Goal: Use online tool/utility: Utilize a website feature to perform a specific function

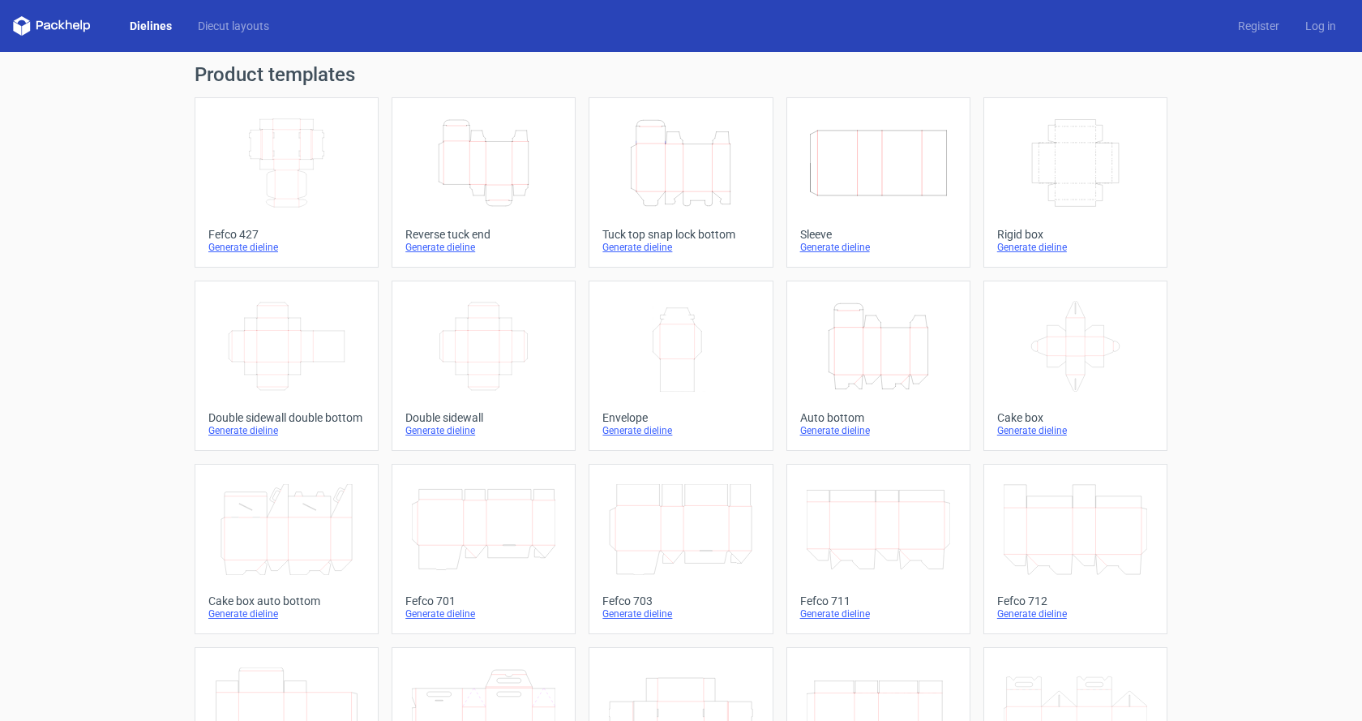
click at [452, 250] on div "Generate dieline" at bounding box center [483, 247] width 156 height 13
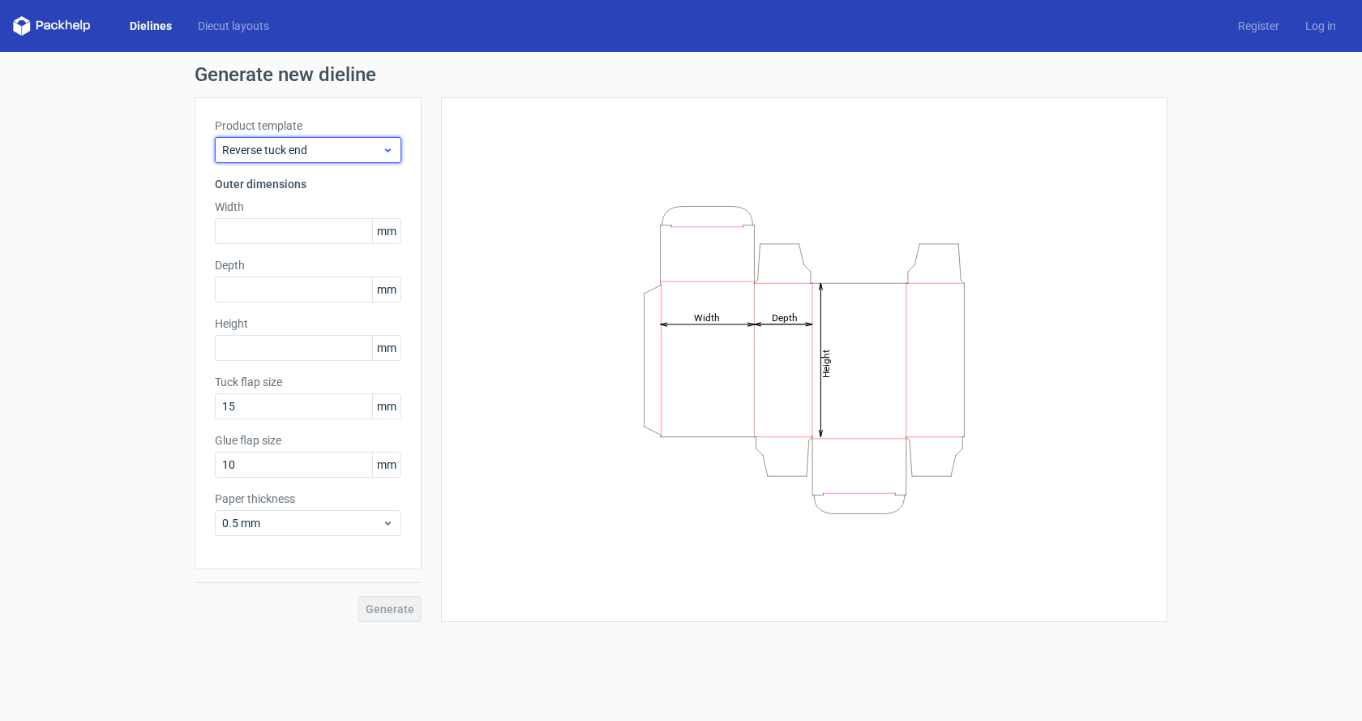
click at [389, 149] on icon at bounding box center [388, 150] width 12 height 13
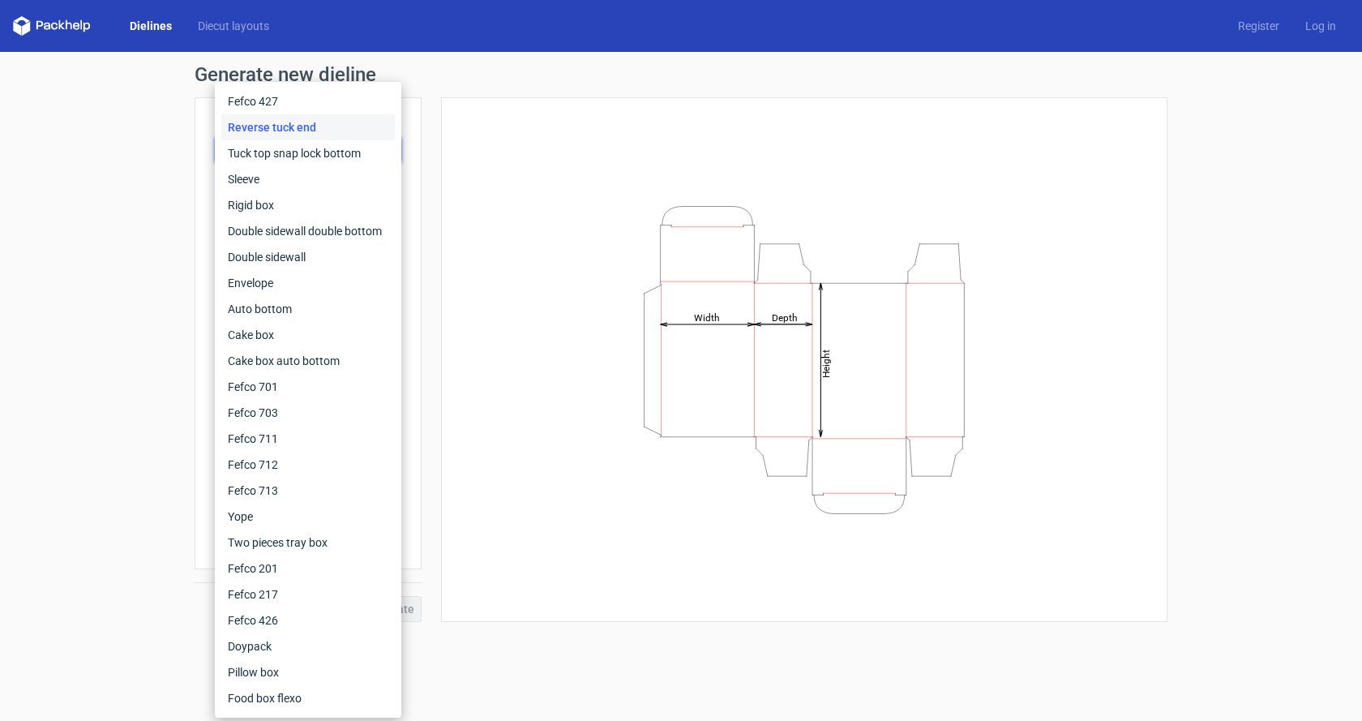
click at [169, 279] on div "Generate new dieline Product template Reverse tuck end Outer dimensions Width m…" at bounding box center [681, 343] width 1362 height 583
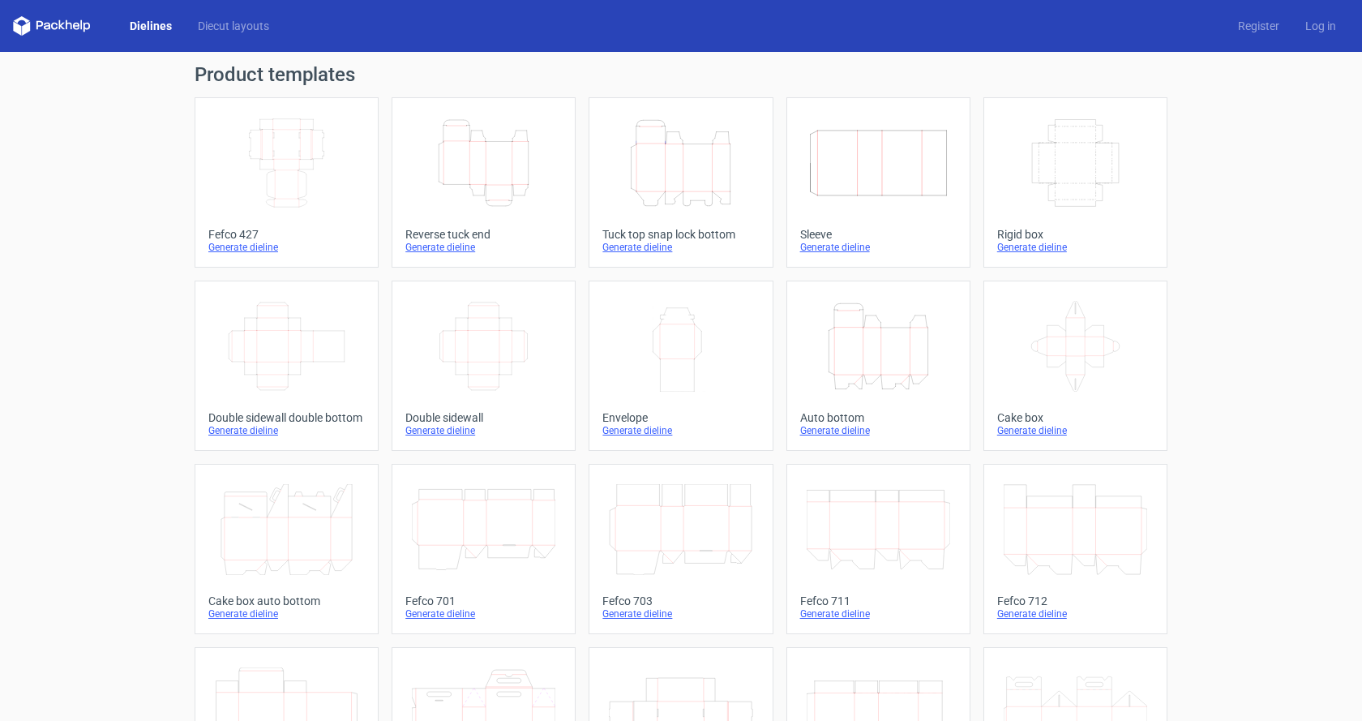
click at [876, 174] on icon "Width Depth Height" at bounding box center [879, 163] width 144 height 91
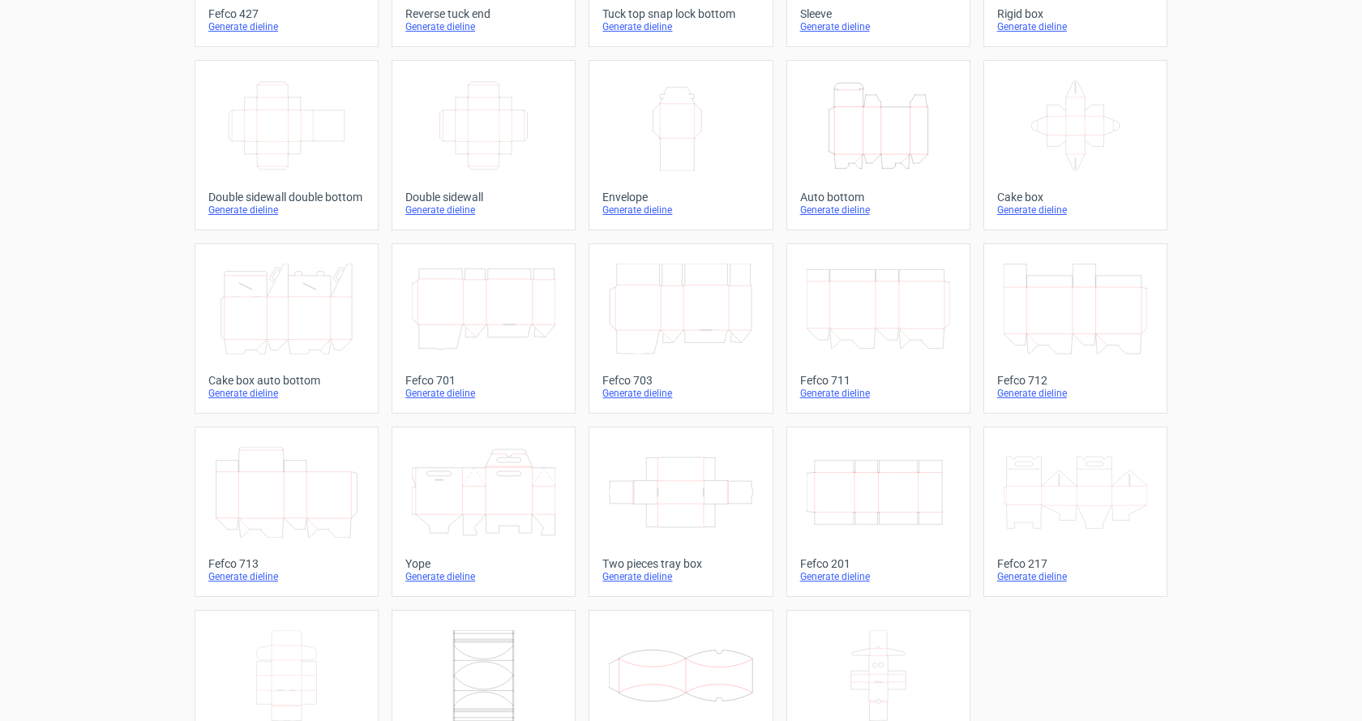
scroll to position [293, 0]
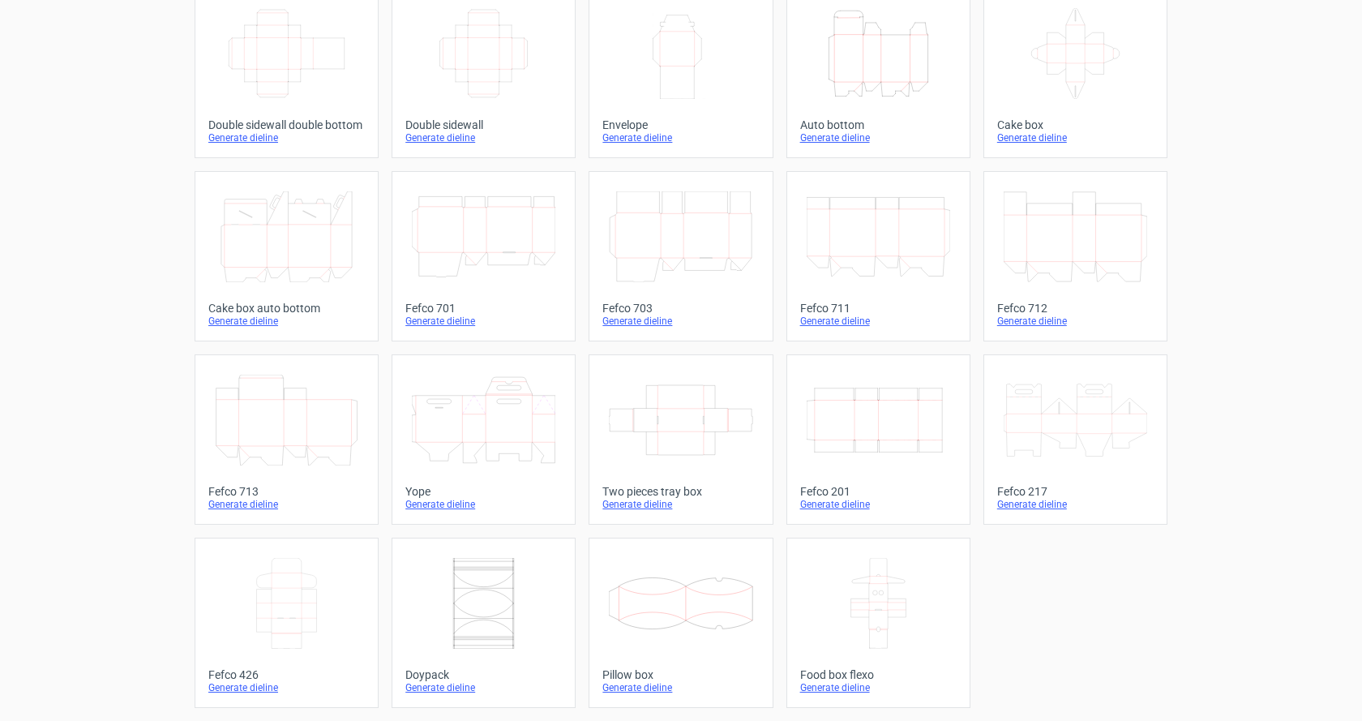
click at [446, 505] on div "Generate dieline" at bounding box center [483, 504] width 156 height 13
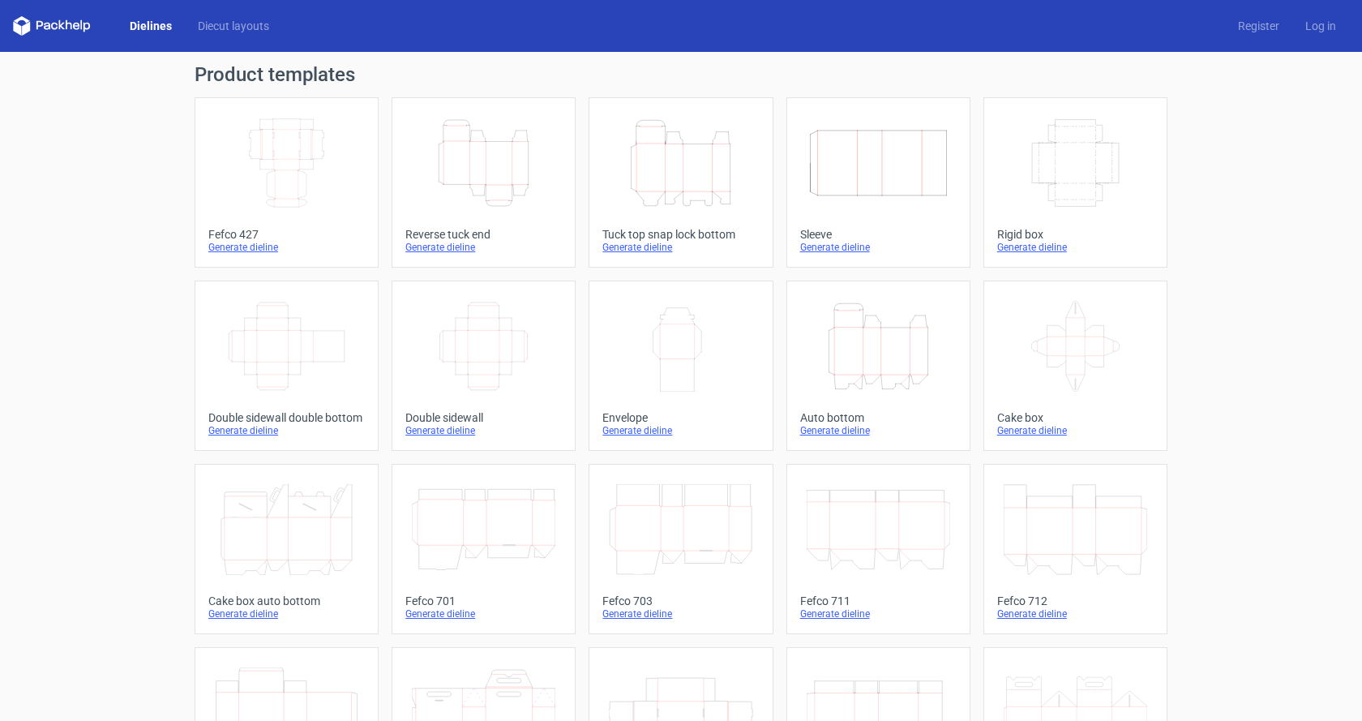
click at [834, 527] on icon at bounding box center [879, 529] width 144 height 91
click at [867, 367] on icon "Height Depth Width" at bounding box center [879, 346] width 144 height 91
click at [670, 229] on div "Tuck top snap lock bottom" at bounding box center [680, 234] width 156 height 13
click at [53, 24] on icon at bounding box center [54, 26] width 6 height 7
click at [150, 24] on link "Dielines" at bounding box center [151, 26] width 68 height 16
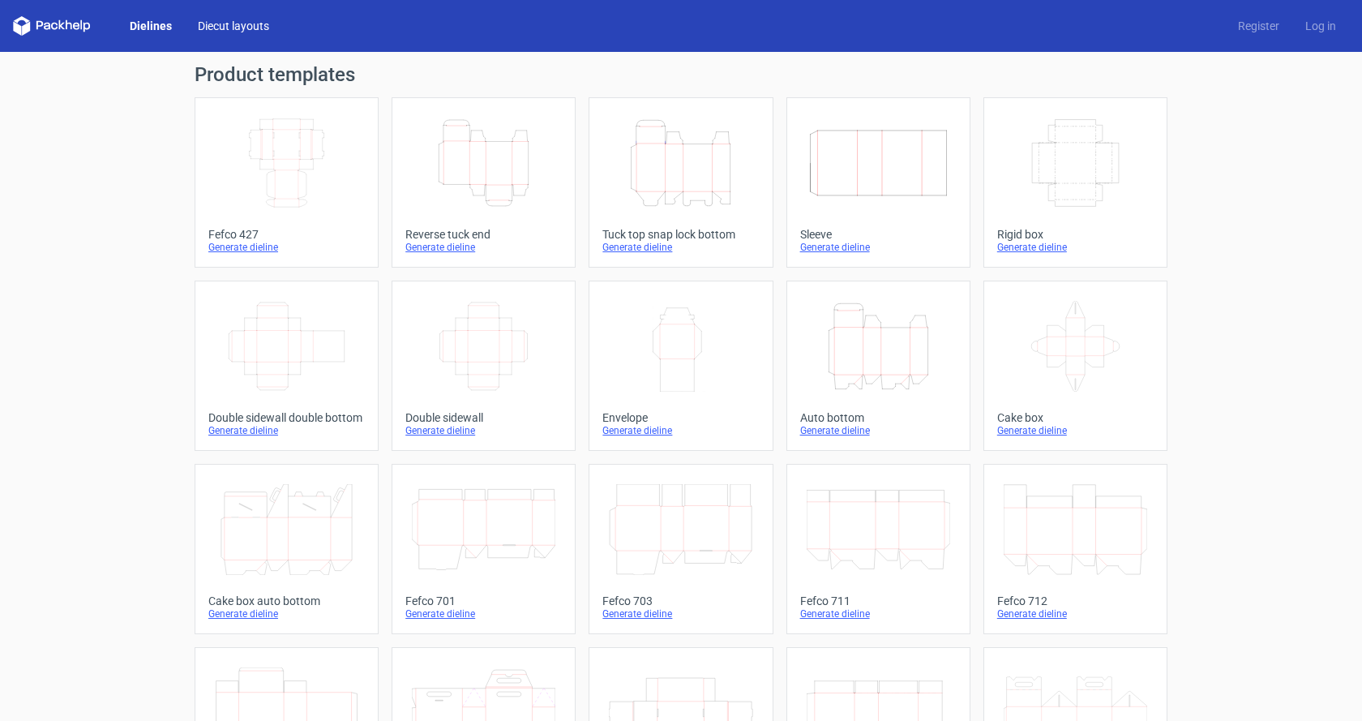
click at [210, 25] on link "Diecut layouts" at bounding box center [233, 26] width 97 height 16
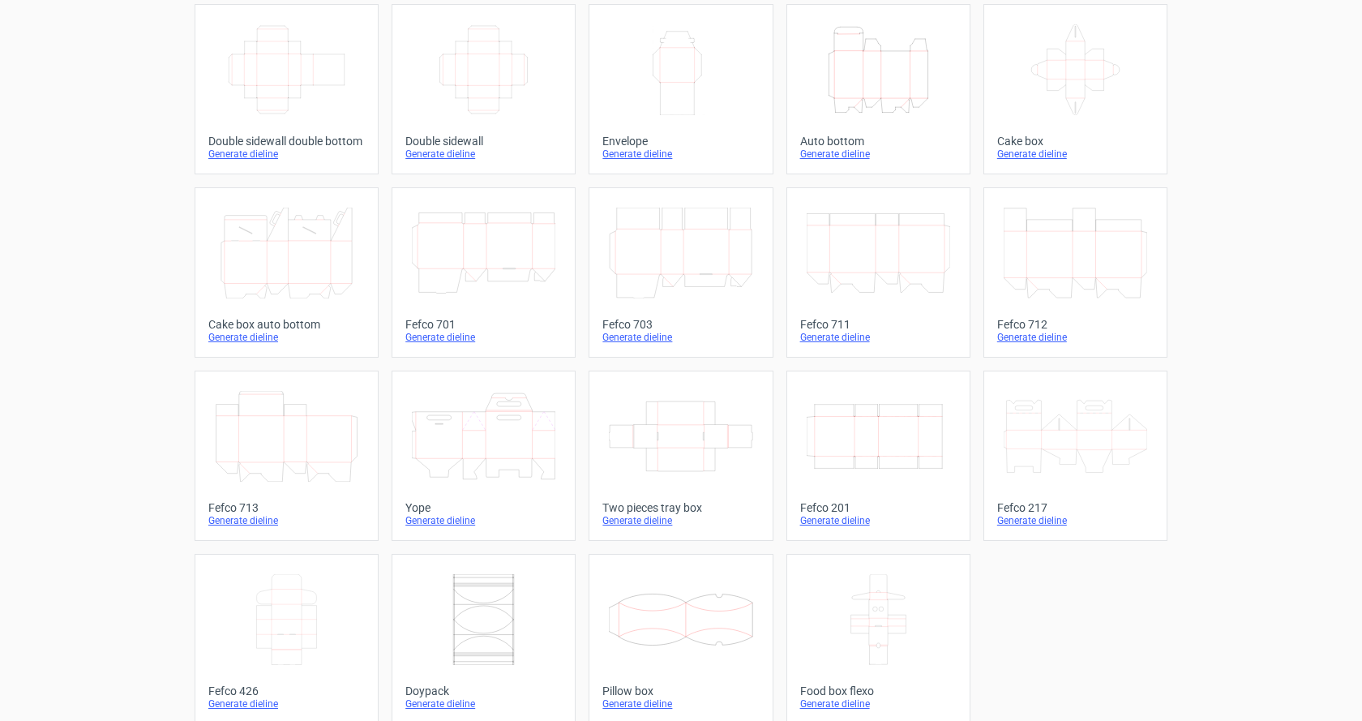
scroll to position [293, 0]
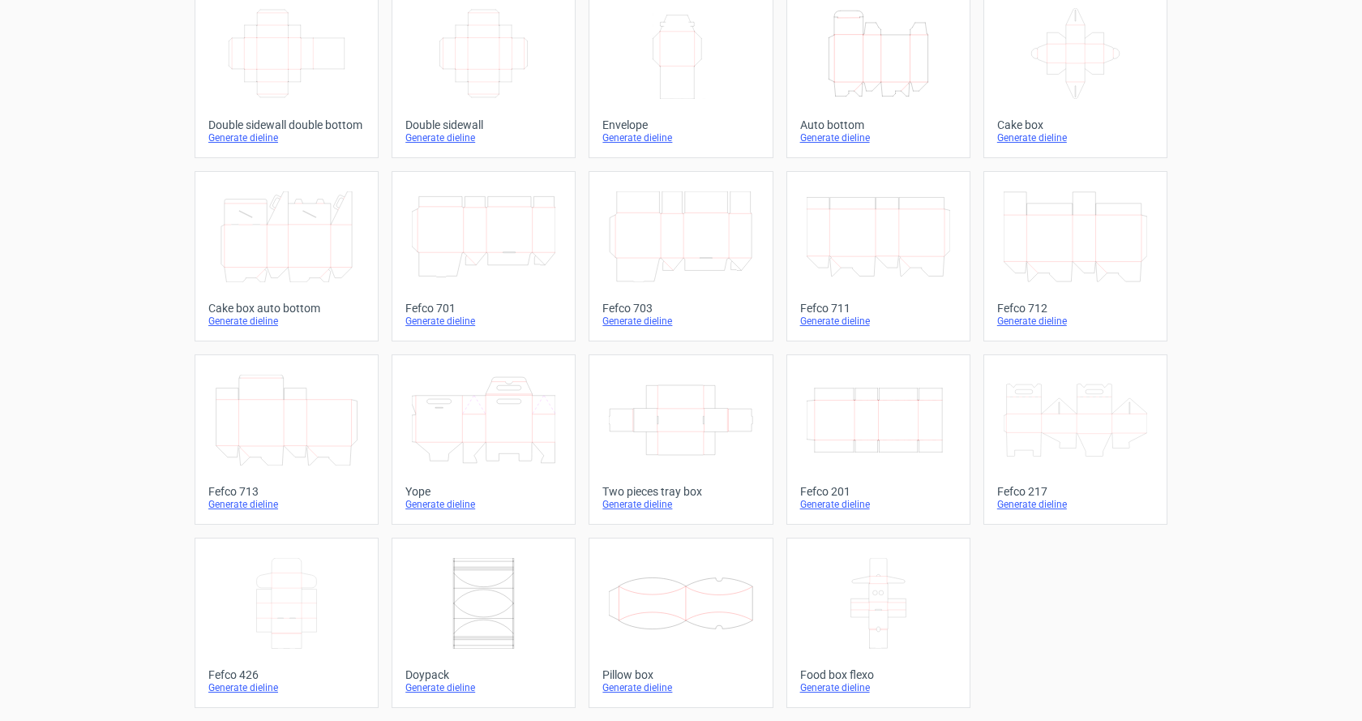
click at [278, 441] on icon at bounding box center [287, 420] width 144 height 91
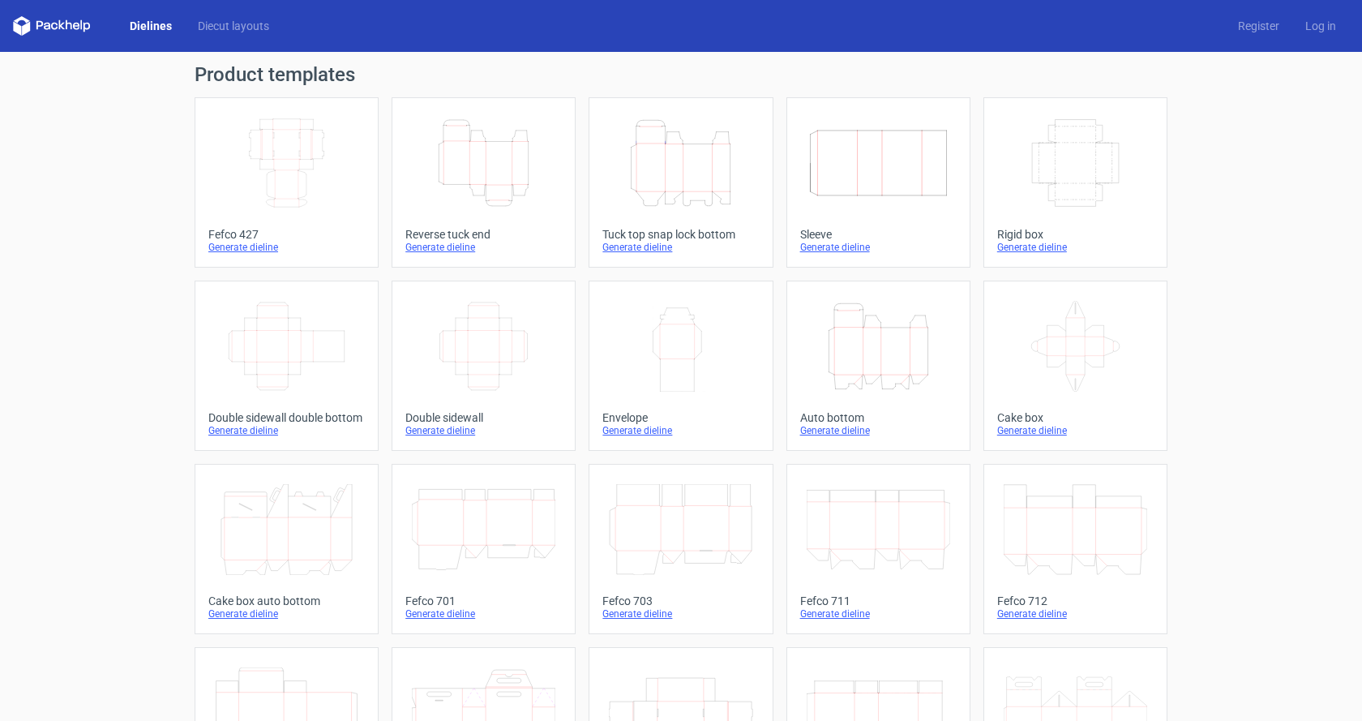
click at [860, 358] on icon "Height Depth Width" at bounding box center [879, 346] width 144 height 91
click at [487, 177] on icon "Height Depth Width" at bounding box center [484, 163] width 144 height 91
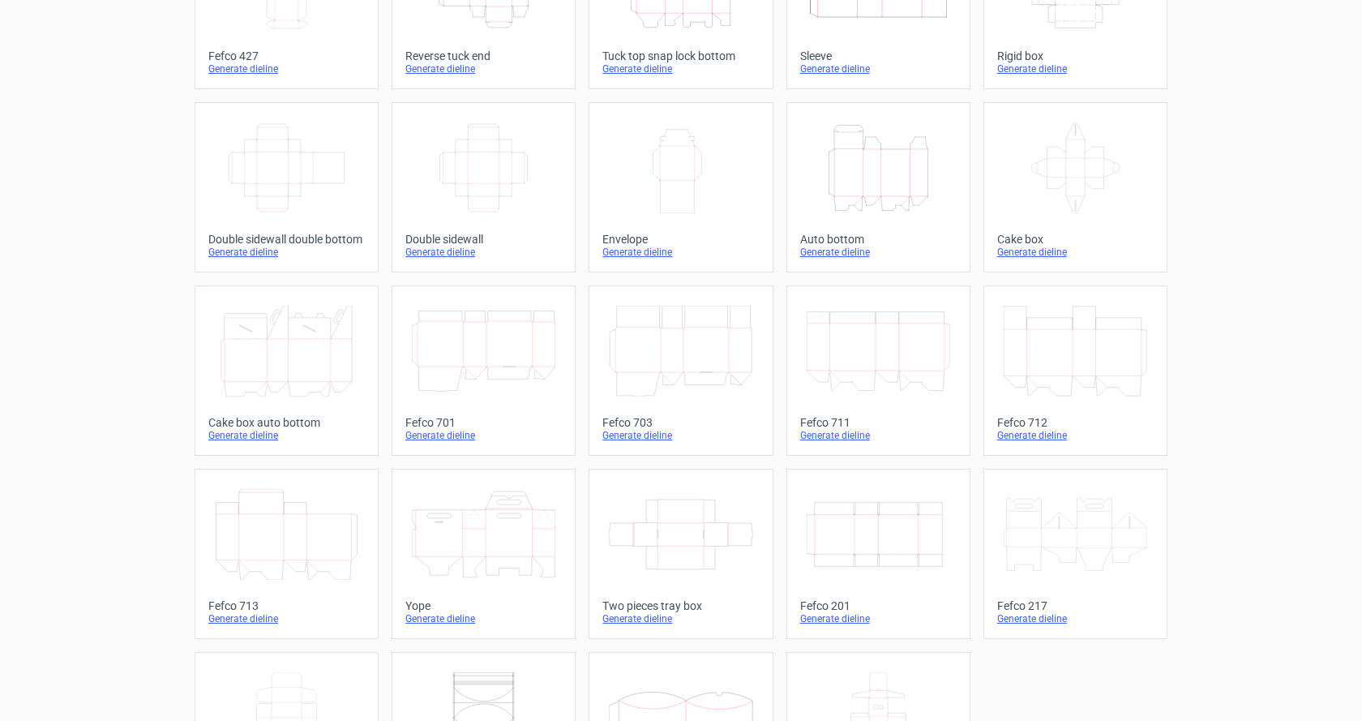
scroll to position [243, 0]
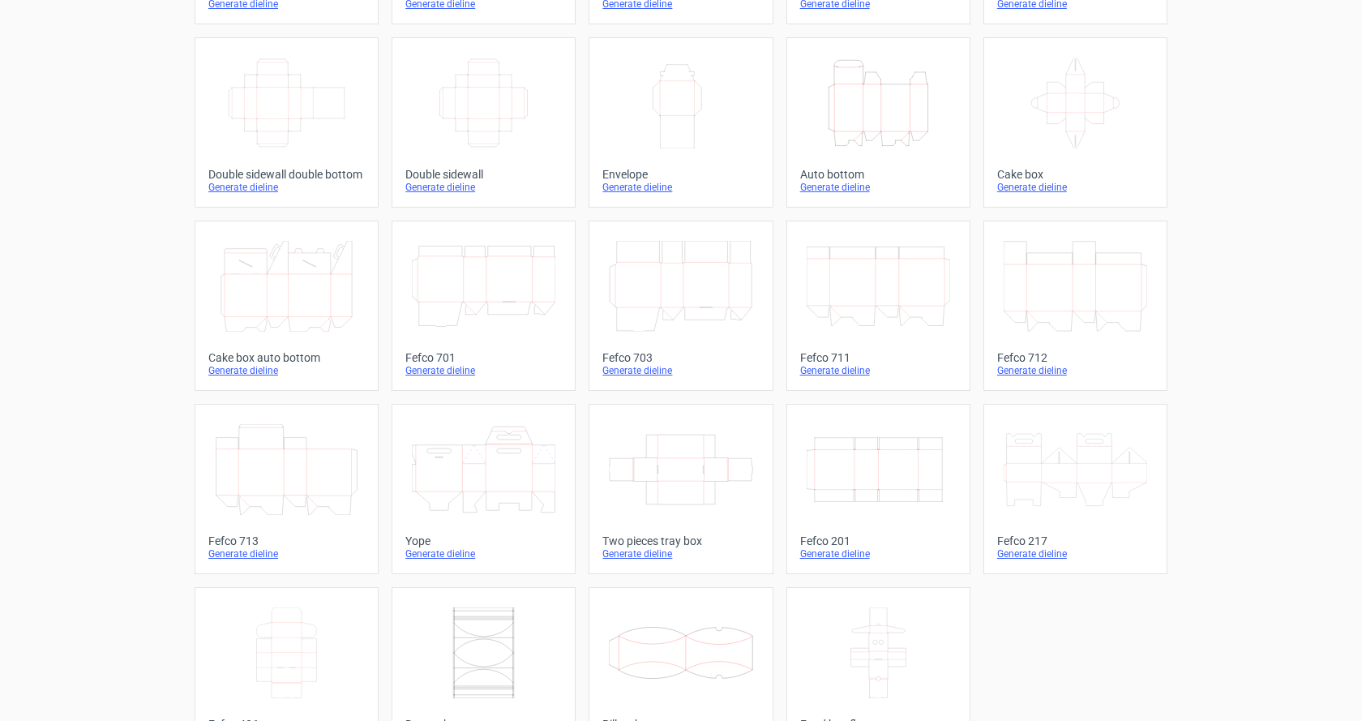
click at [1068, 464] on icon at bounding box center [1076, 469] width 144 height 91
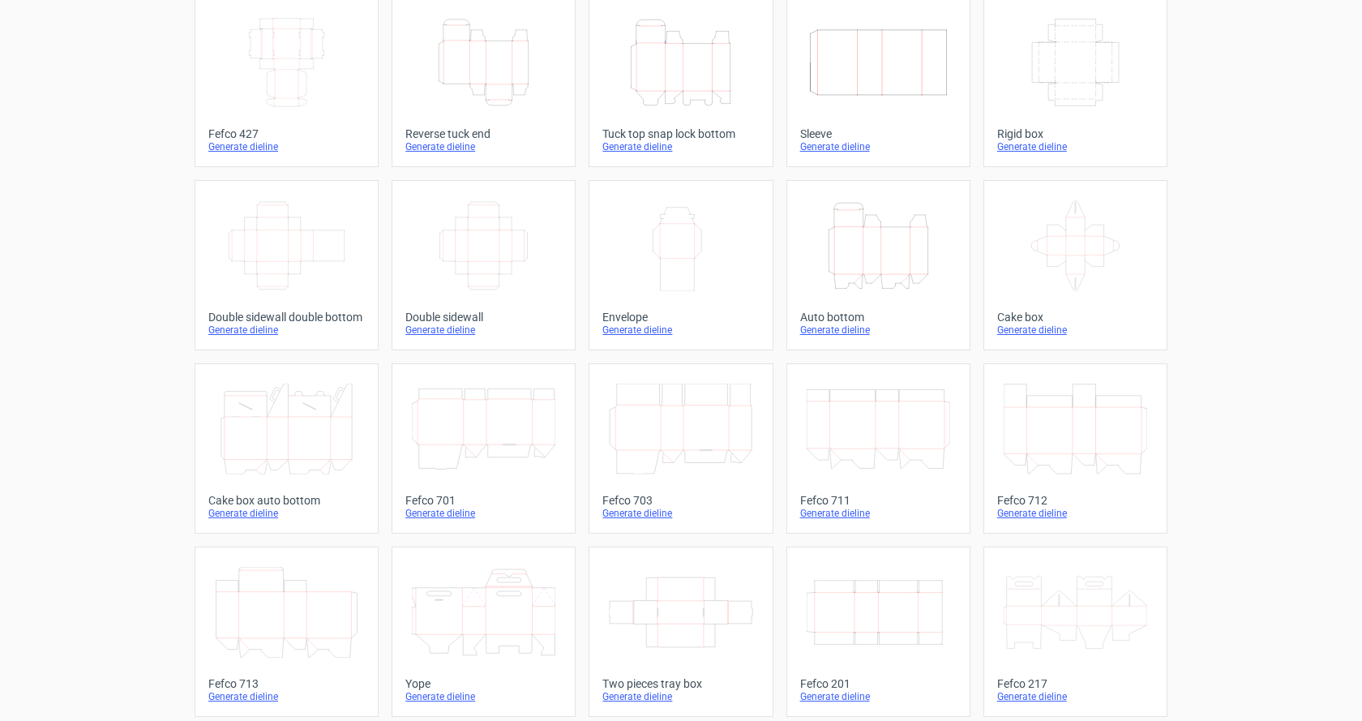
scroll to position [49, 0]
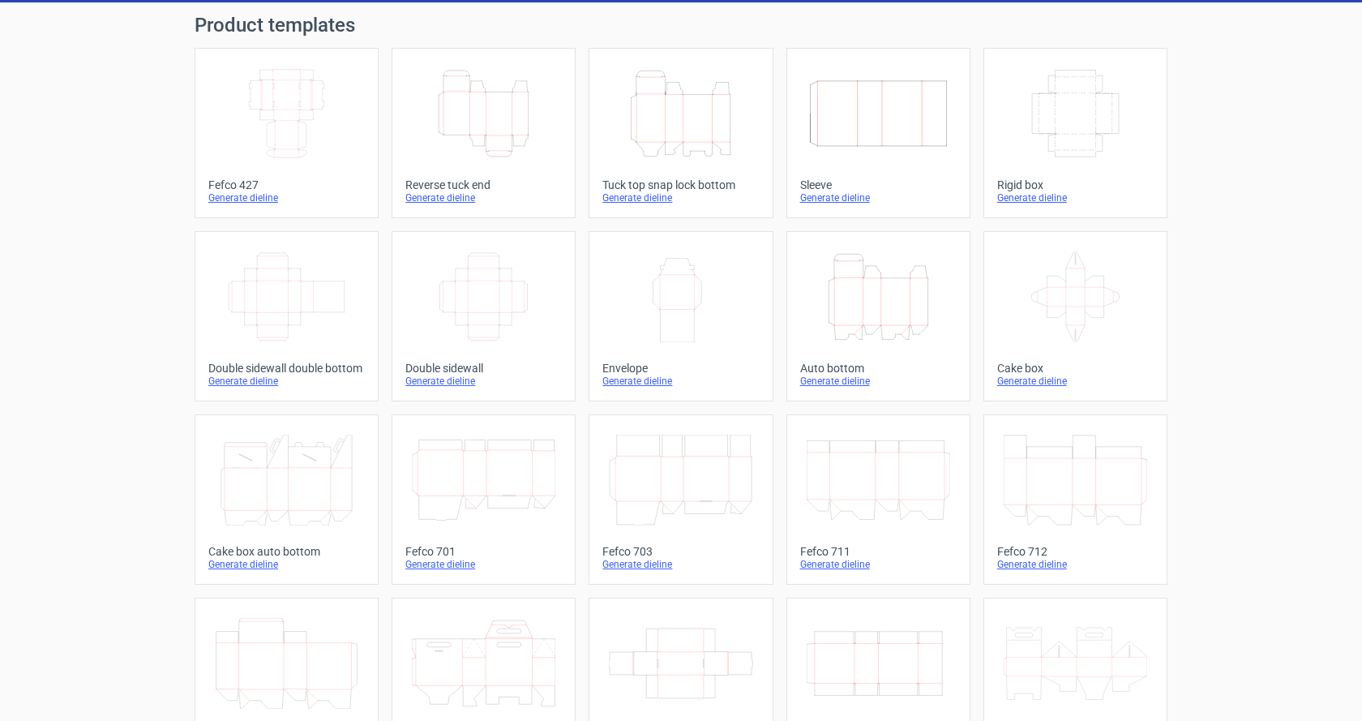
click at [690, 187] on div "Tuck top snap lock bottom" at bounding box center [680, 184] width 156 height 13
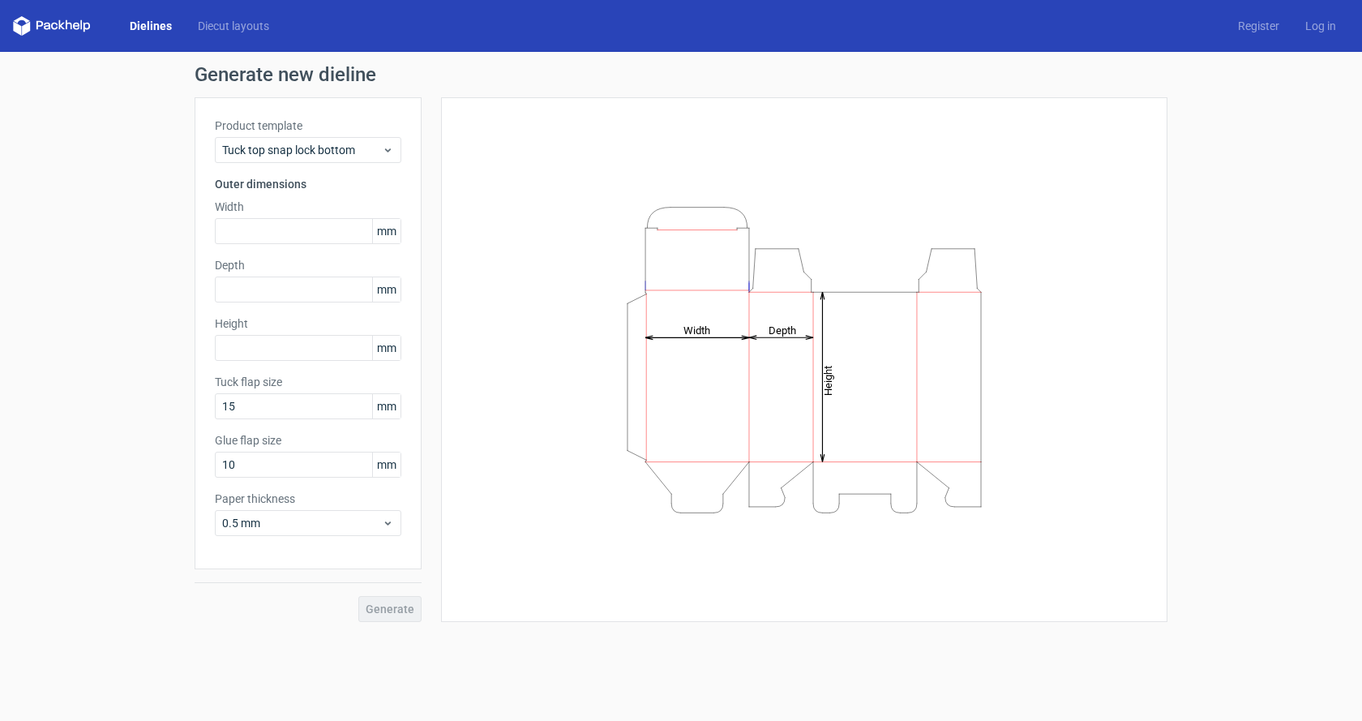
click at [133, 21] on link "Dielines" at bounding box center [151, 26] width 68 height 16
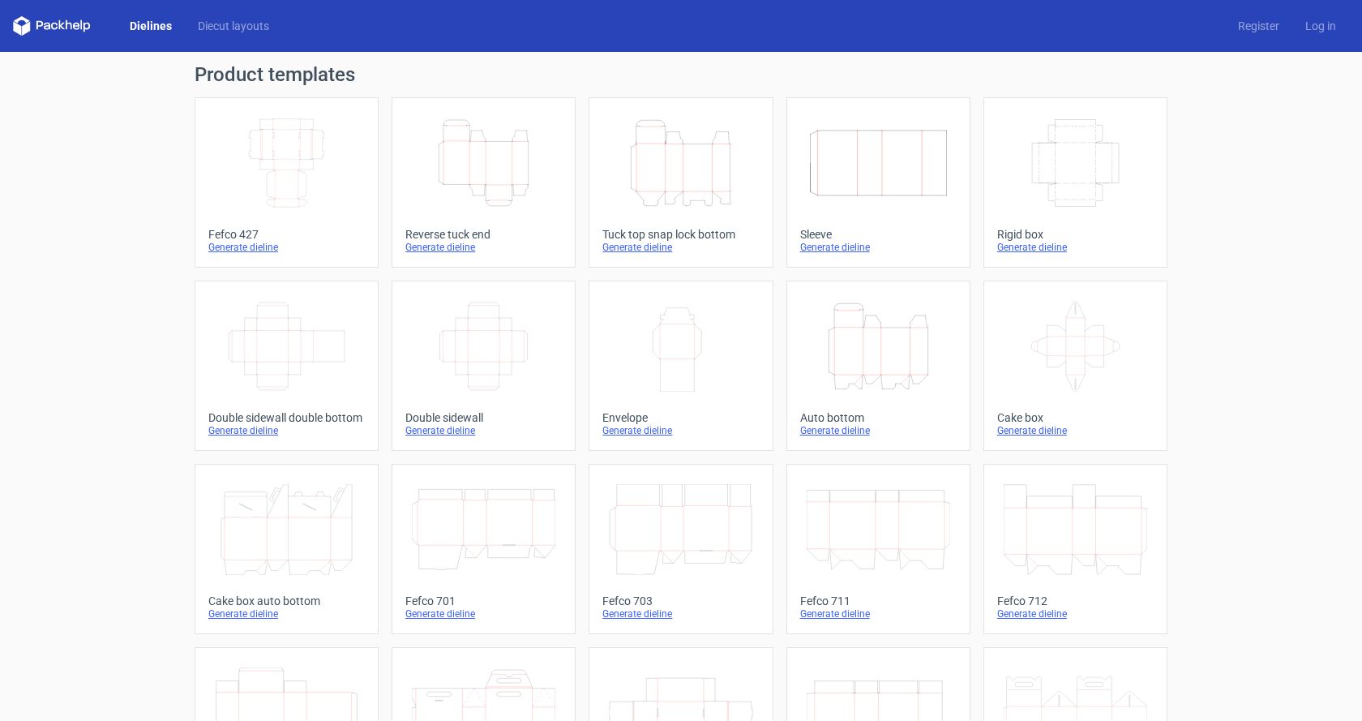
click at [57, 25] on icon at bounding box center [54, 26] width 6 height 7
click at [848, 411] on div "Auto bottom" at bounding box center [878, 417] width 156 height 13
click at [708, 232] on div "Tuck top snap lock bottom" at bounding box center [680, 234] width 156 height 13
click at [256, 426] on div "Generate dieline" at bounding box center [286, 430] width 156 height 13
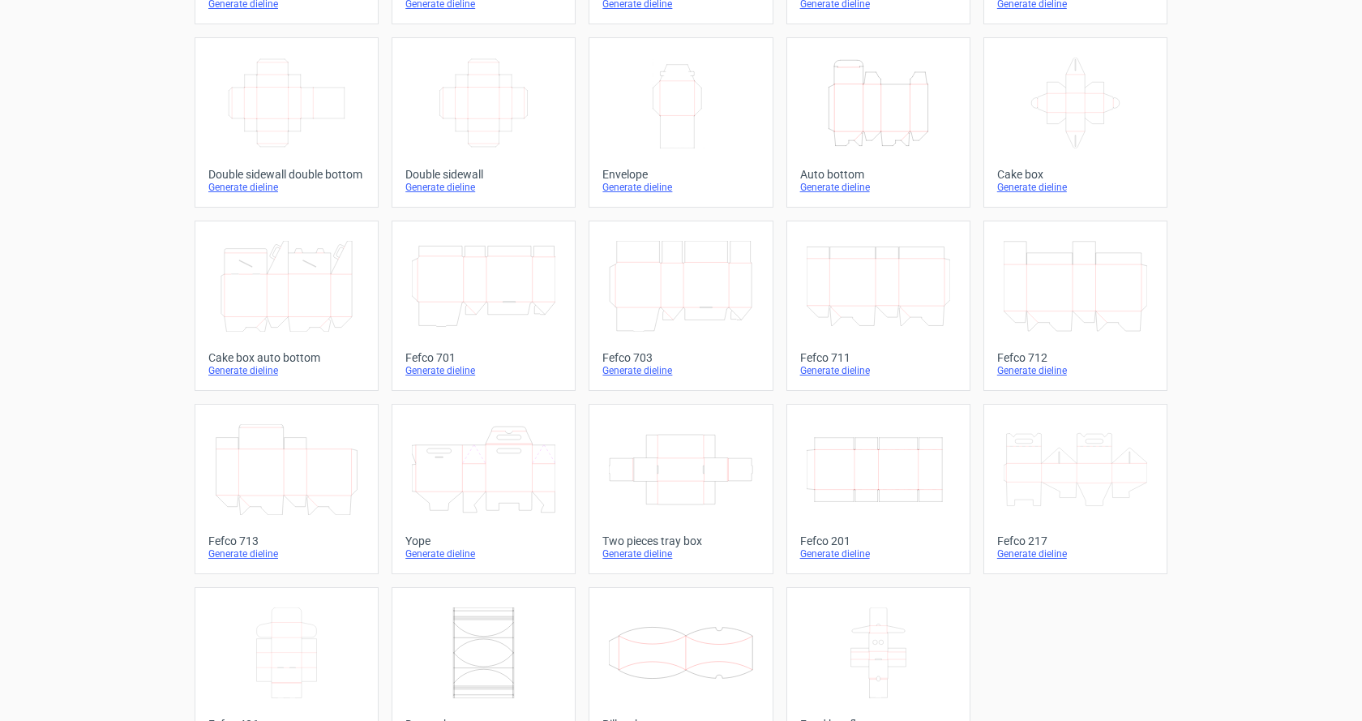
scroll to position [293, 0]
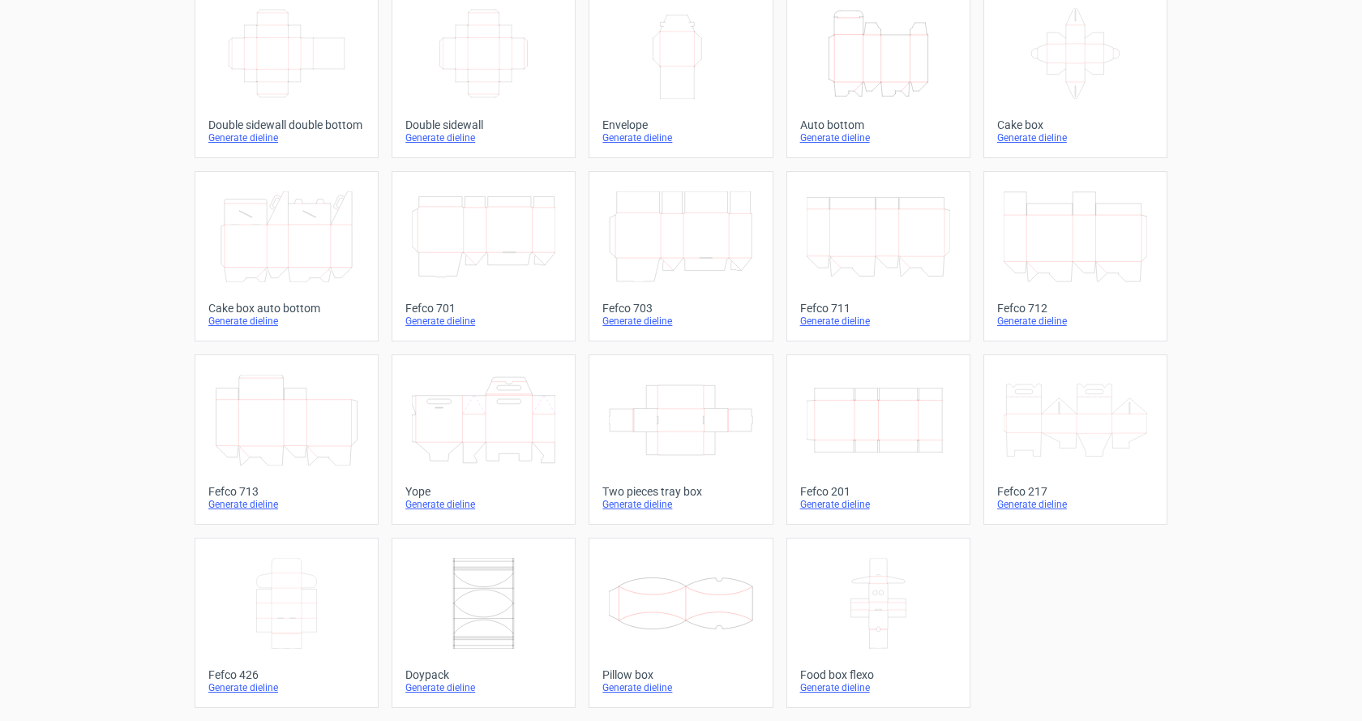
click at [1005, 500] on div "Generate dieline" at bounding box center [1075, 504] width 156 height 13
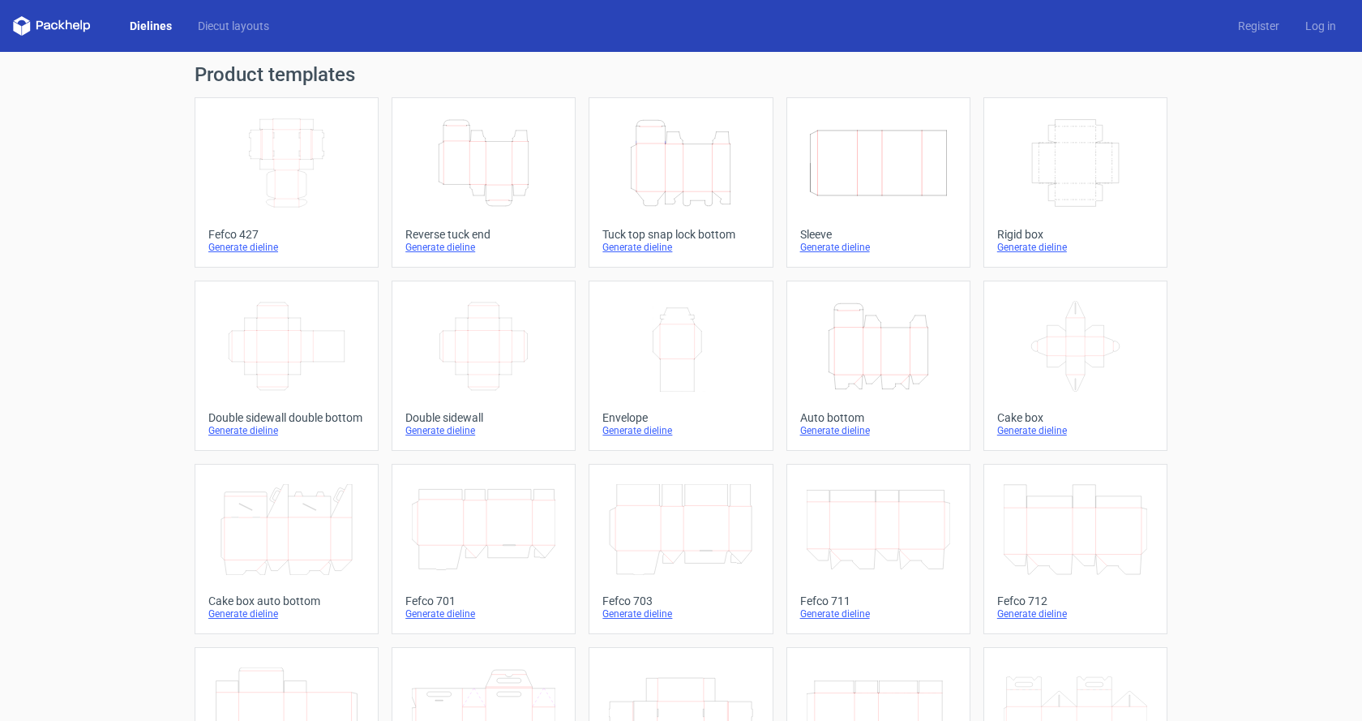
click at [632, 246] on div "Generate dieline" at bounding box center [680, 247] width 156 height 13
click at [446, 247] on div "Generate dieline" at bounding box center [483, 247] width 156 height 13
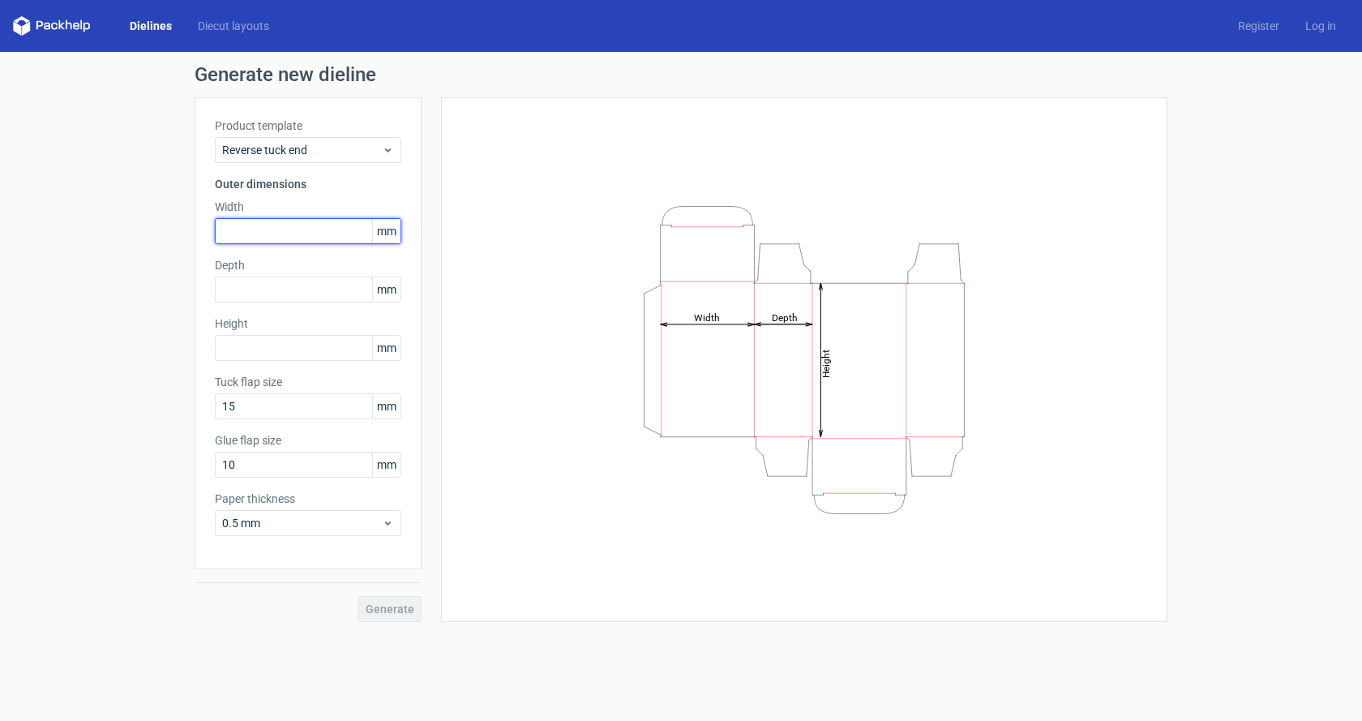
click at [345, 233] on input "text" at bounding box center [308, 231] width 186 height 26
click at [388, 149] on icon at bounding box center [388, 150] width 12 height 13
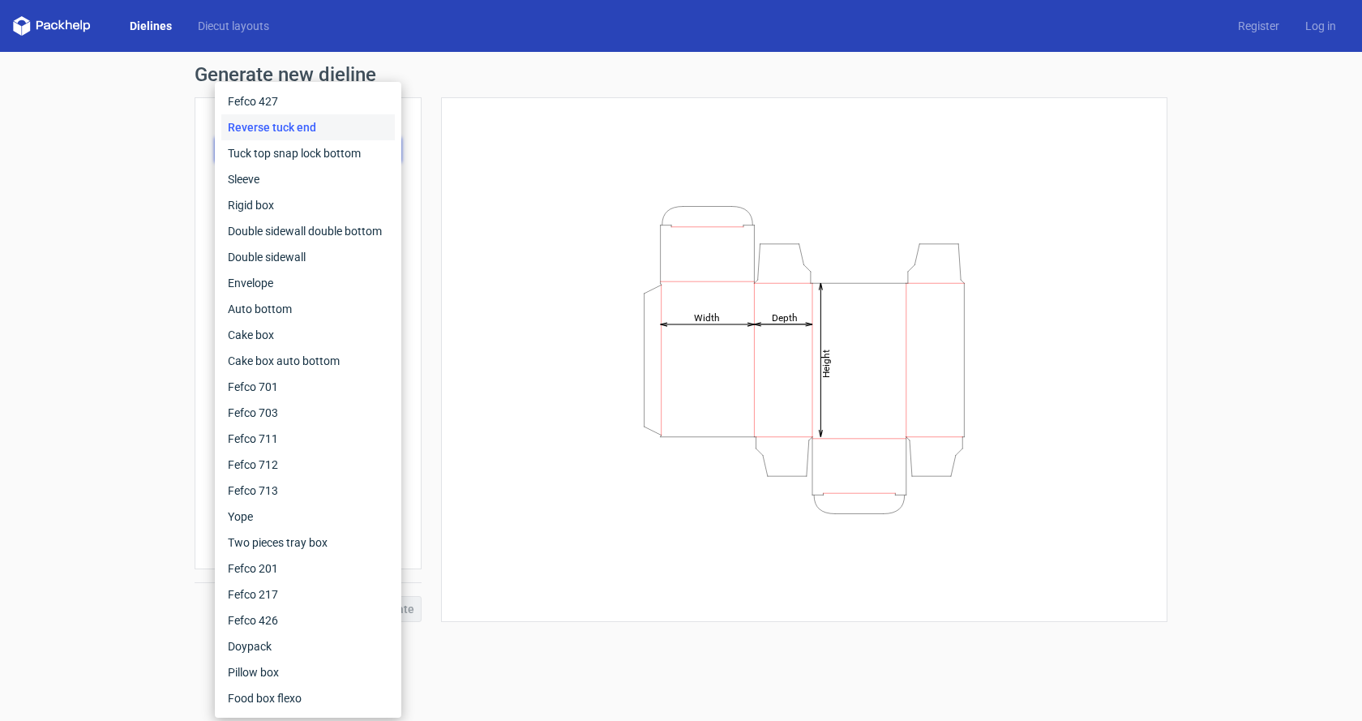
click at [171, 482] on div "Generate new dieline Product template Reverse tuck end Outer dimensions Width m…" at bounding box center [681, 343] width 1362 height 583
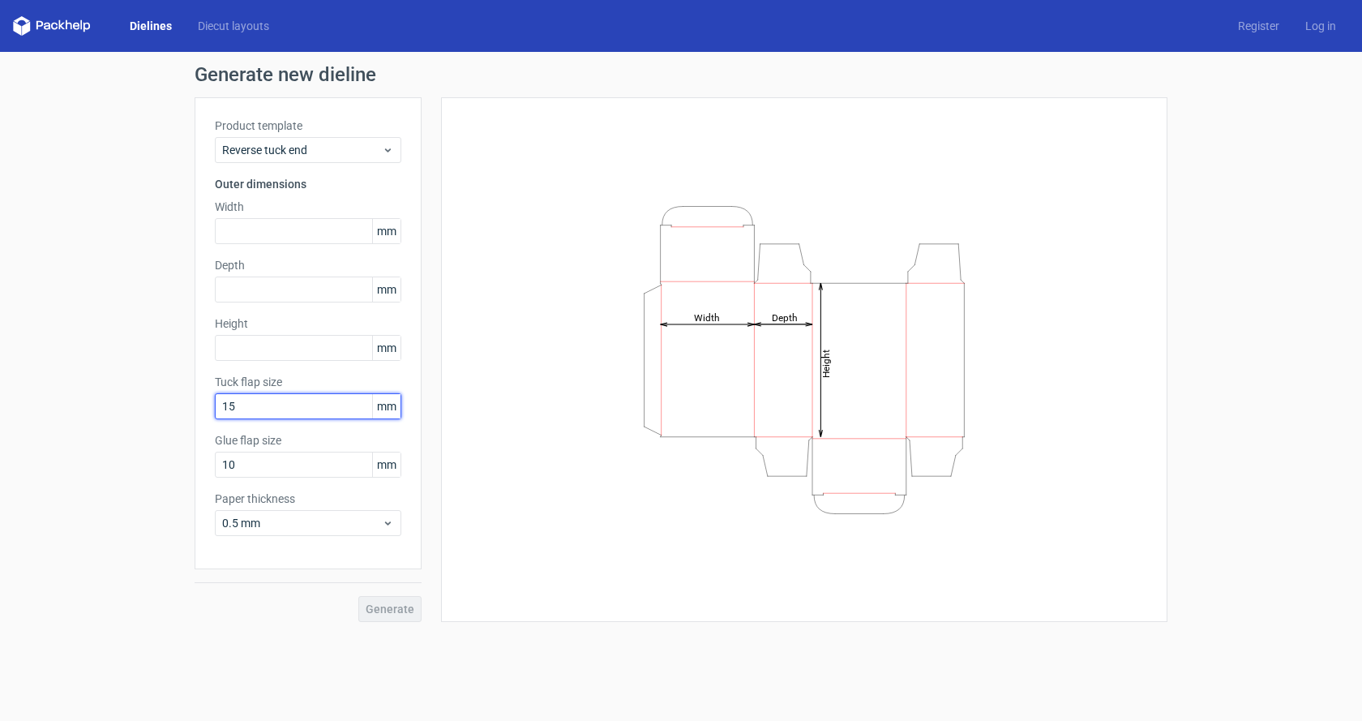
click at [349, 404] on input "15" at bounding box center [308, 406] width 186 height 26
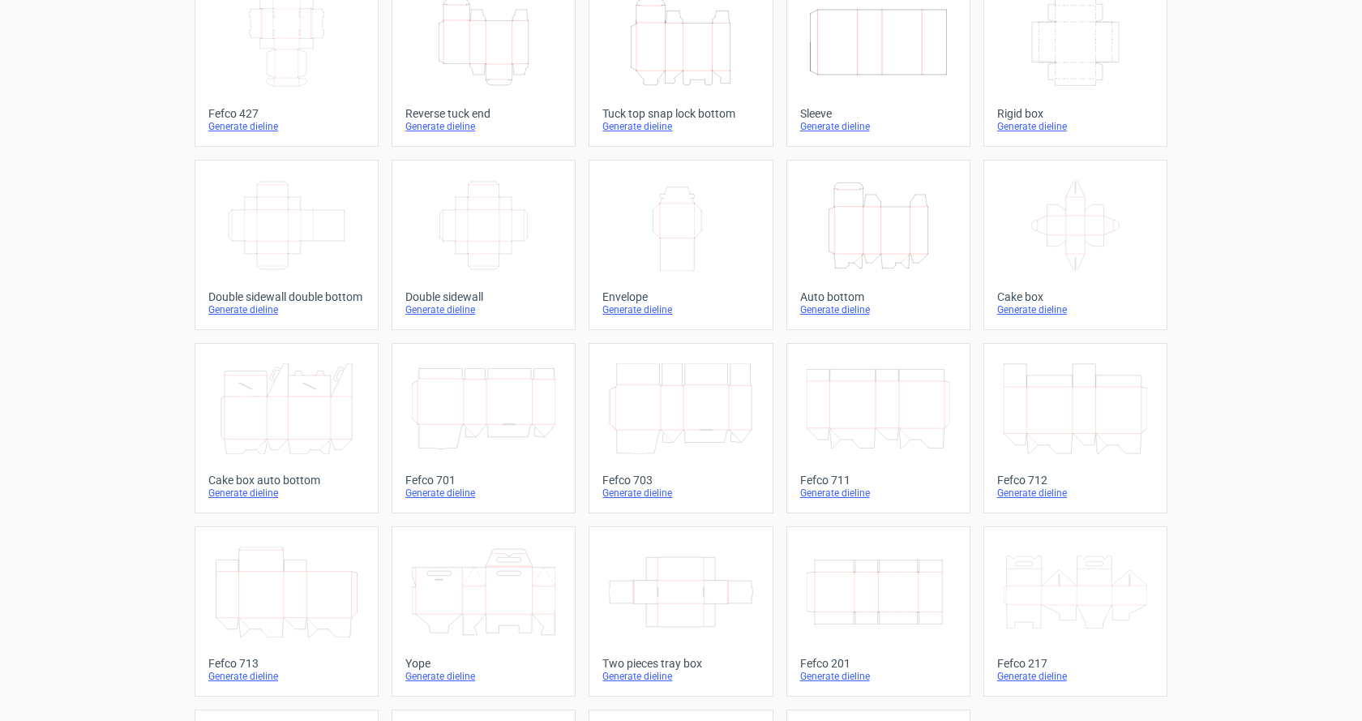
scroll to position [293, 0]
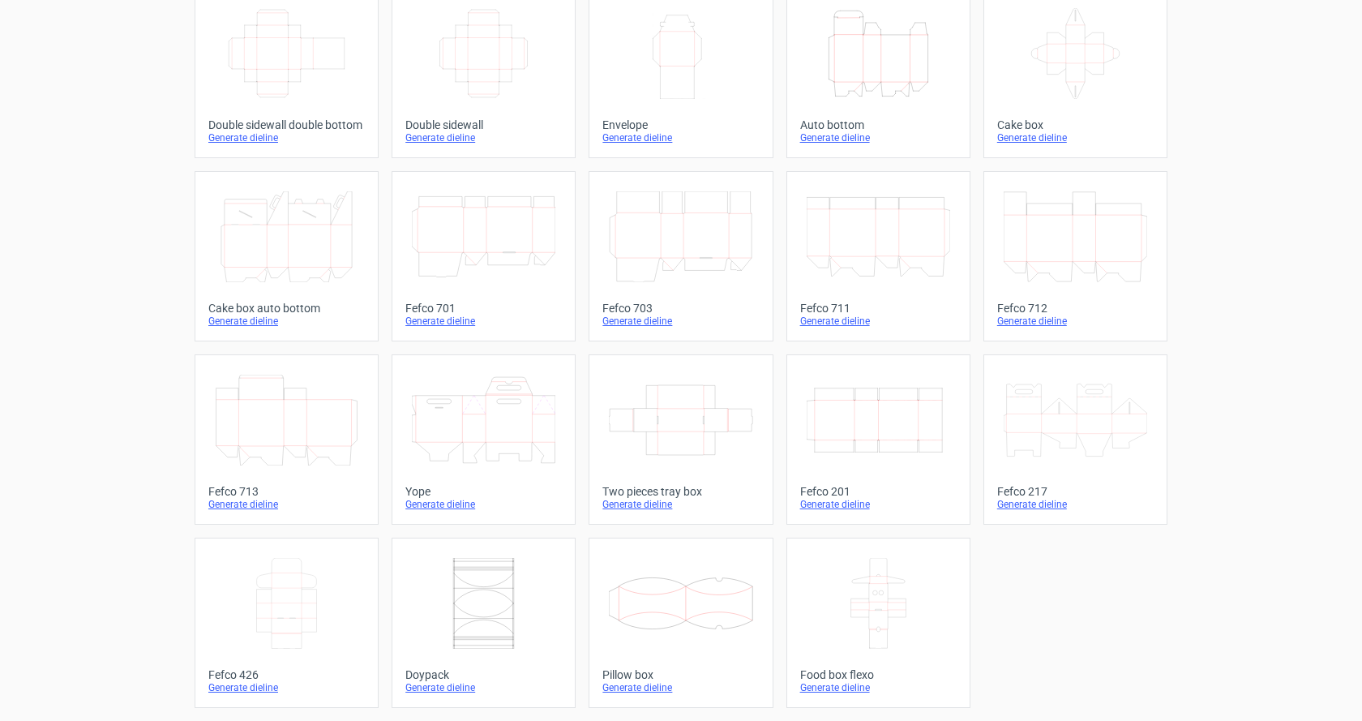
click at [242, 506] on div "Generate dieline" at bounding box center [286, 504] width 156 height 13
